Goal: Information Seeking & Learning: Check status

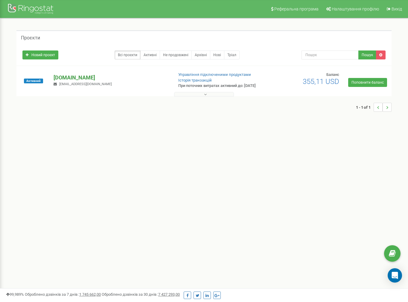
click at [87, 77] on p "[DOMAIN_NAME]" at bounding box center [111, 78] width 115 height 8
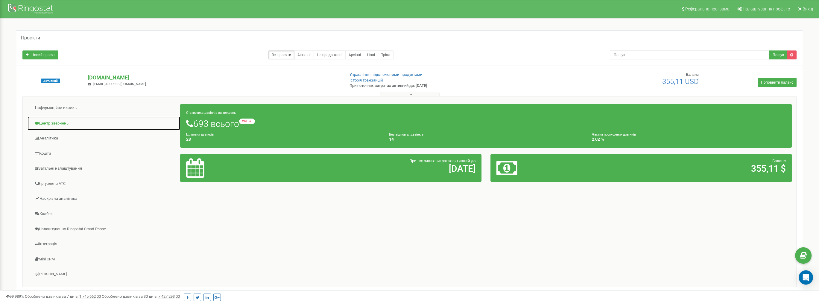
click at [77, 125] on link "Центр звернень" at bounding box center [103, 123] width 153 height 15
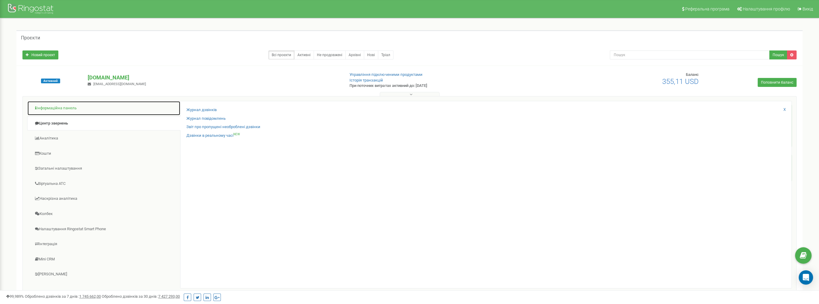
click at [71, 104] on link "Інформаційна панель" at bounding box center [103, 108] width 153 height 15
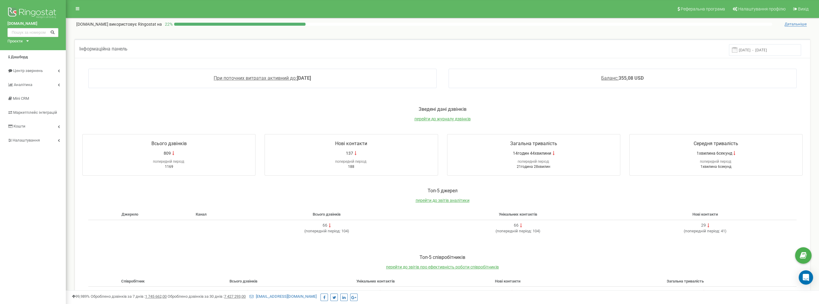
click at [745, 51] on input "16.09.2025 - 23.09.2025" at bounding box center [764, 50] width 72 height 12
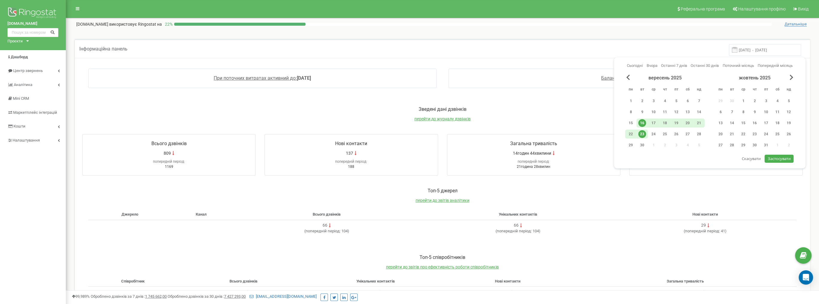
click at [642, 133] on div "23" at bounding box center [642, 134] width 8 height 8
click at [778, 156] on span "Застосувати" at bounding box center [778, 158] width 23 height 5
type input "23.09.2025 - 23.09.2025"
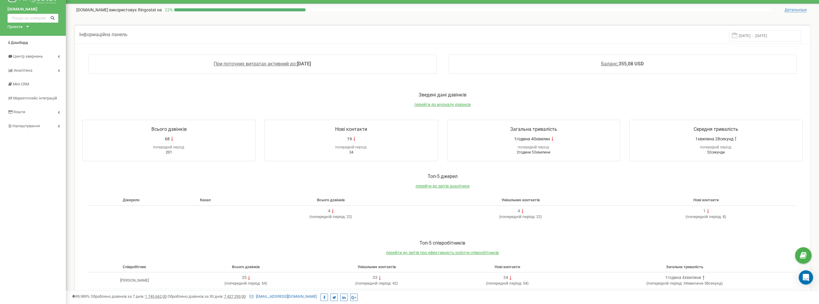
scroll to position [90, 0]
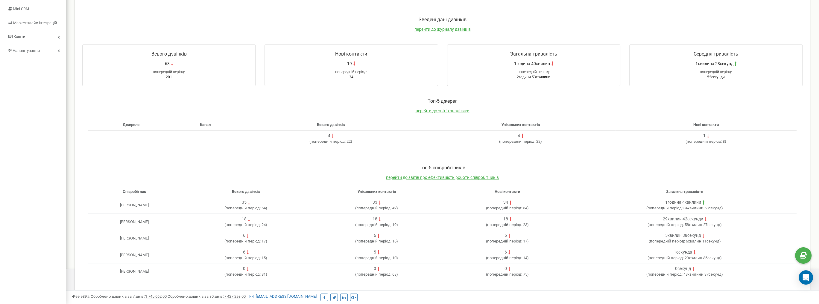
click at [553, 165] on p "Toп-5 співробітників" at bounding box center [442, 168] width 708 height 7
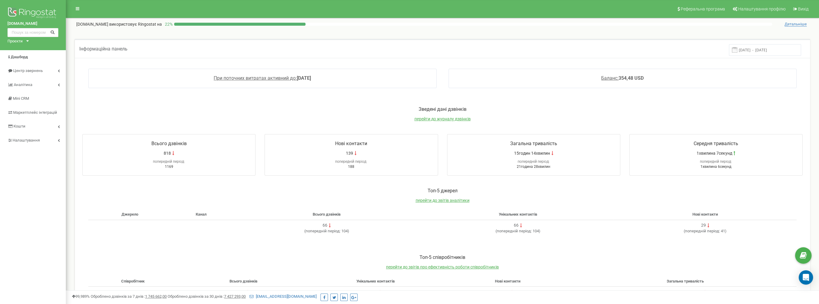
click at [757, 43] on div "Інформаційна панель [DATE] - [DATE]" at bounding box center [442, 48] width 735 height 19
click at [756, 49] on input "[DATE] - [DATE]" at bounding box center [764, 50] width 72 height 12
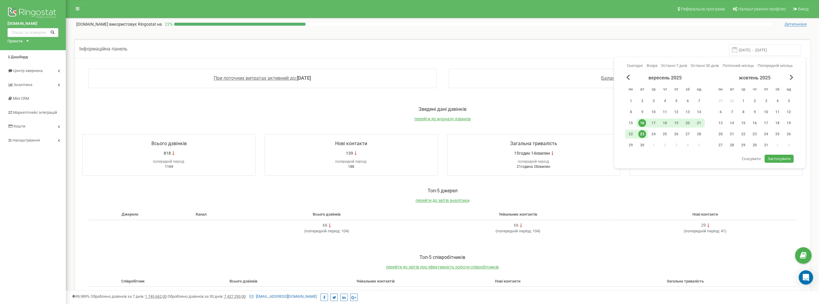
click at [643, 131] on div "23" at bounding box center [642, 134] width 8 height 8
click at [781, 157] on span "Застосувати" at bounding box center [778, 158] width 23 height 5
type input "[DATE] - [DATE]"
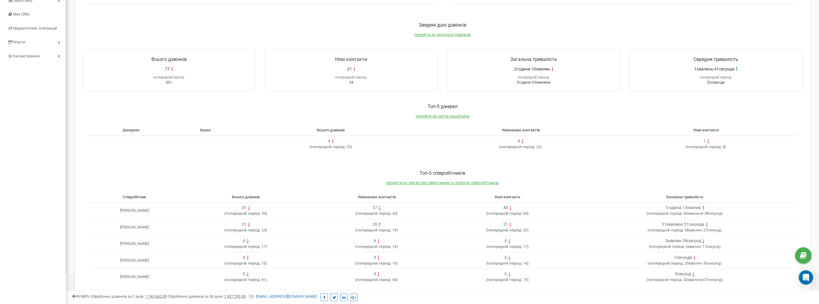
scroll to position [90, 0]
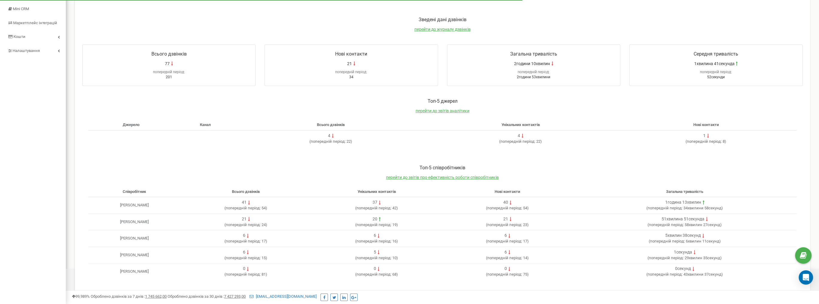
click at [180, 222] on td "[PERSON_NAME]" at bounding box center [134, 222] width 92 height 17
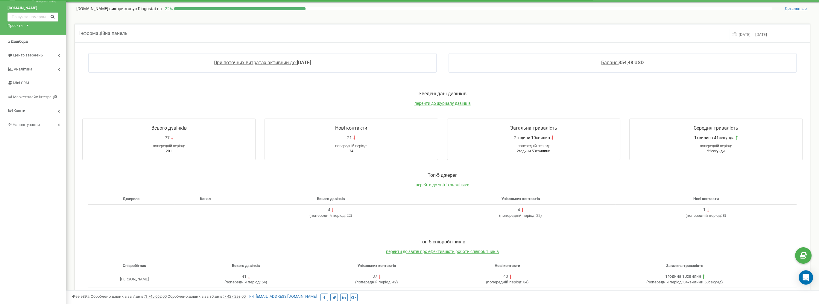
scroll to position [0, 0]
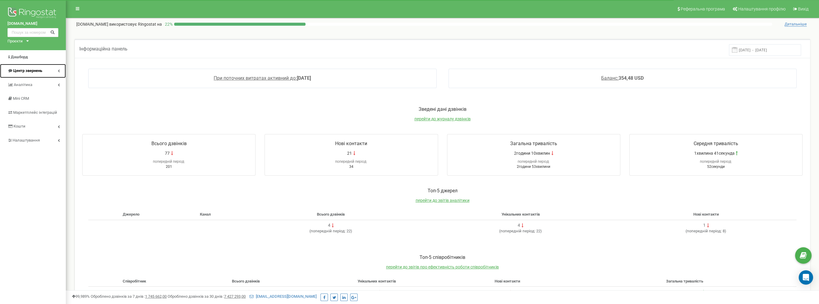
click at [27, 69] on span "Центр звернень" at bounding box center [27, 70] width 29 height 4
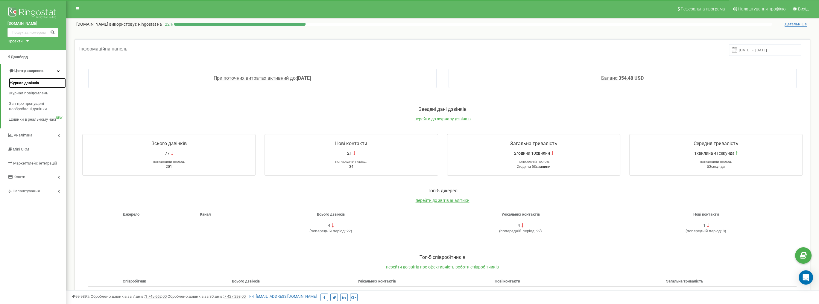
click at [28, 82] on span "Журнал дзвінків" at bounding box center [24, 83] width 30 height 6
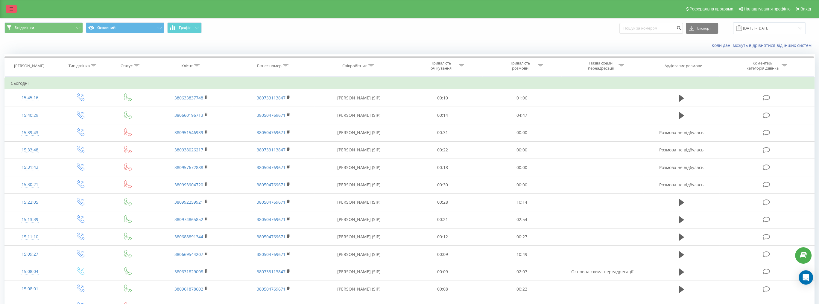
click at [15, 10] on link at bounding box center [11, 9] width 11 height 8
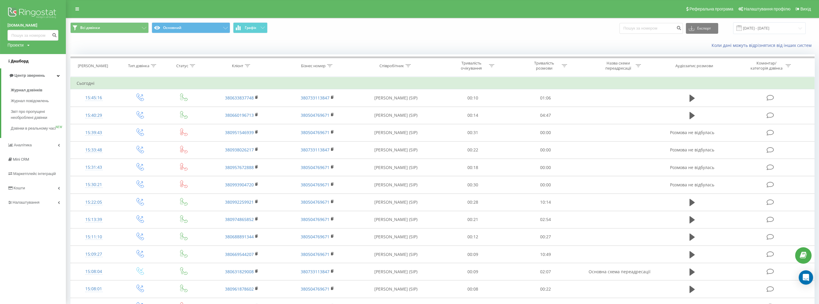
click at [32, 64] on link "Дашборд" at bounding box center [33, 61] width 66 height 14
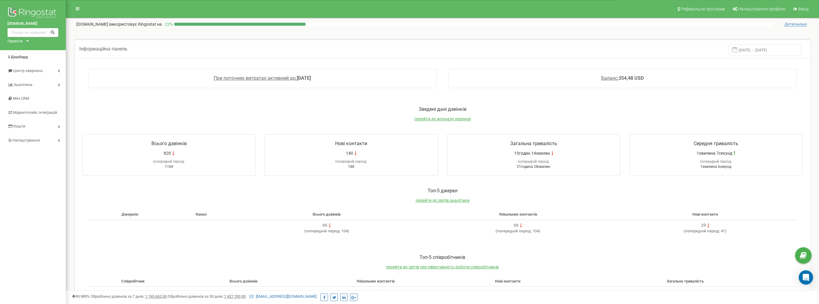
click at [769, 50] on input "[DATE] - [DATE]" at bounding box center [764, 50] width 72 height 12
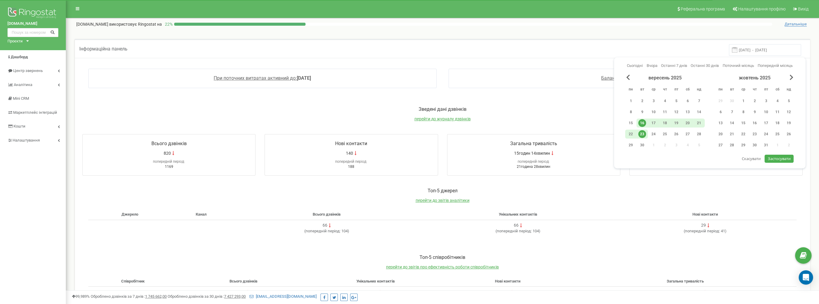
click at [642, 133] on div "23" at bounding box center [642, 134] width 8 height 8
click at [776, 162] on button "Застосувати" at bounding box center [778, 159] width 29 height 8
type input "[DATE] - [DATE]"
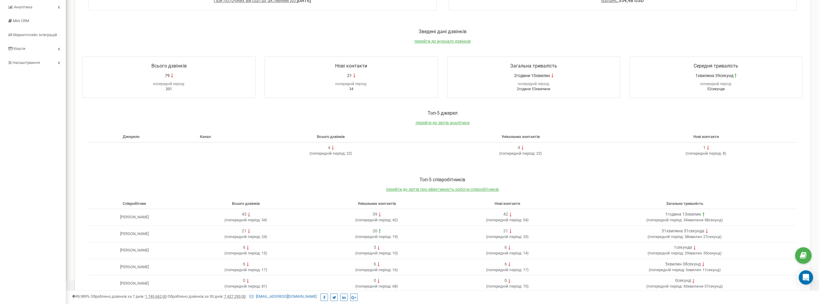
scroll to position [90, 0]
